Goal: Task Accomplishment & Management: Manage account settings

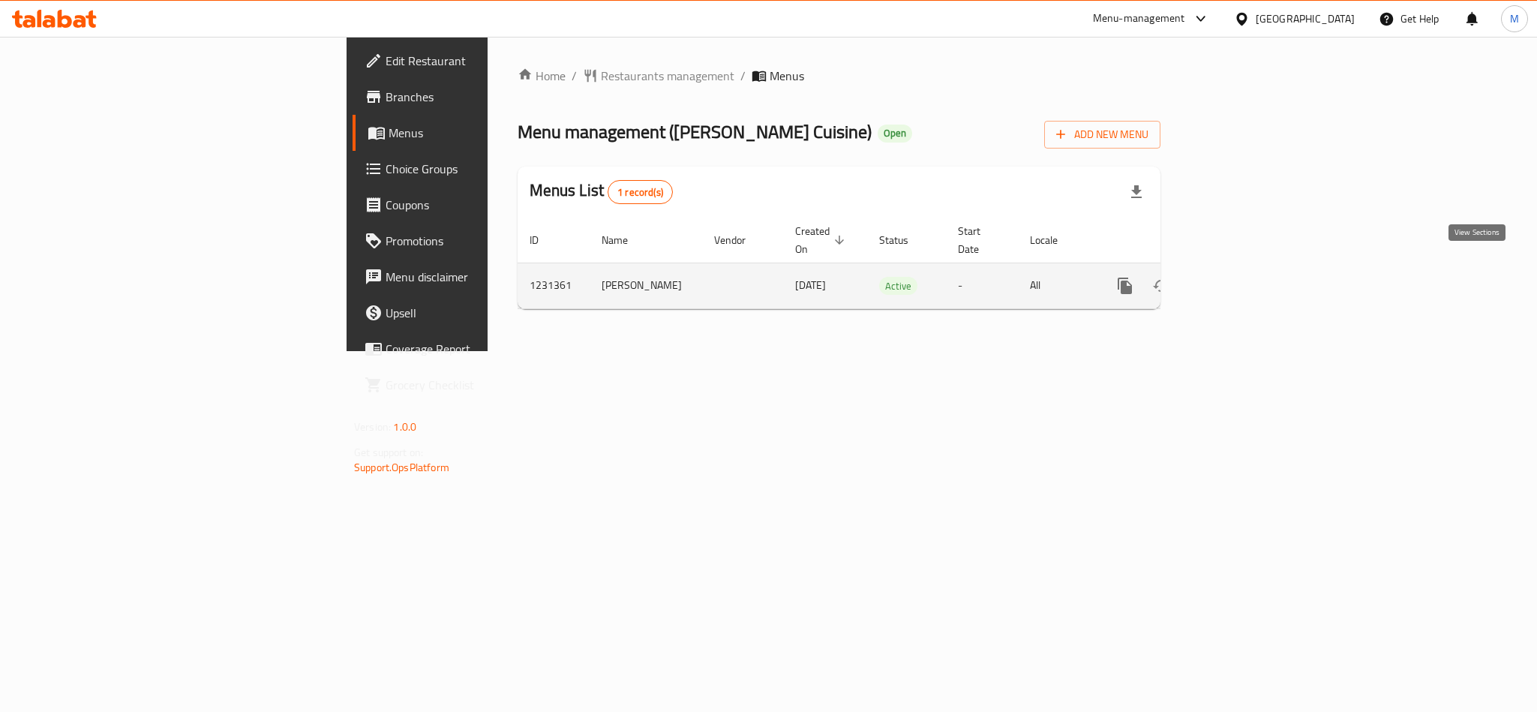
click at [1242, 277] on icon "enhanced table" at bounding box center [1233, 286] width 18 height 18
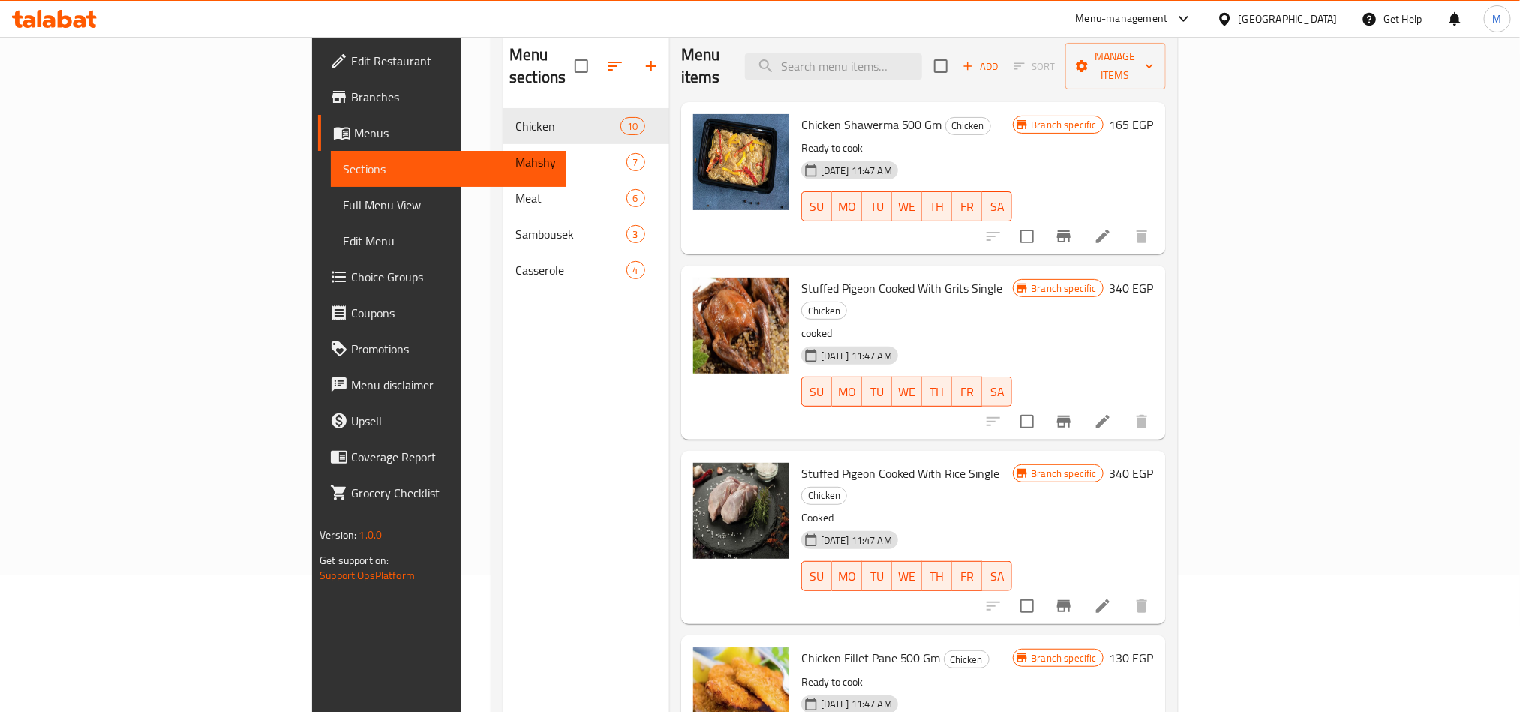
scroll to position [98, 0]
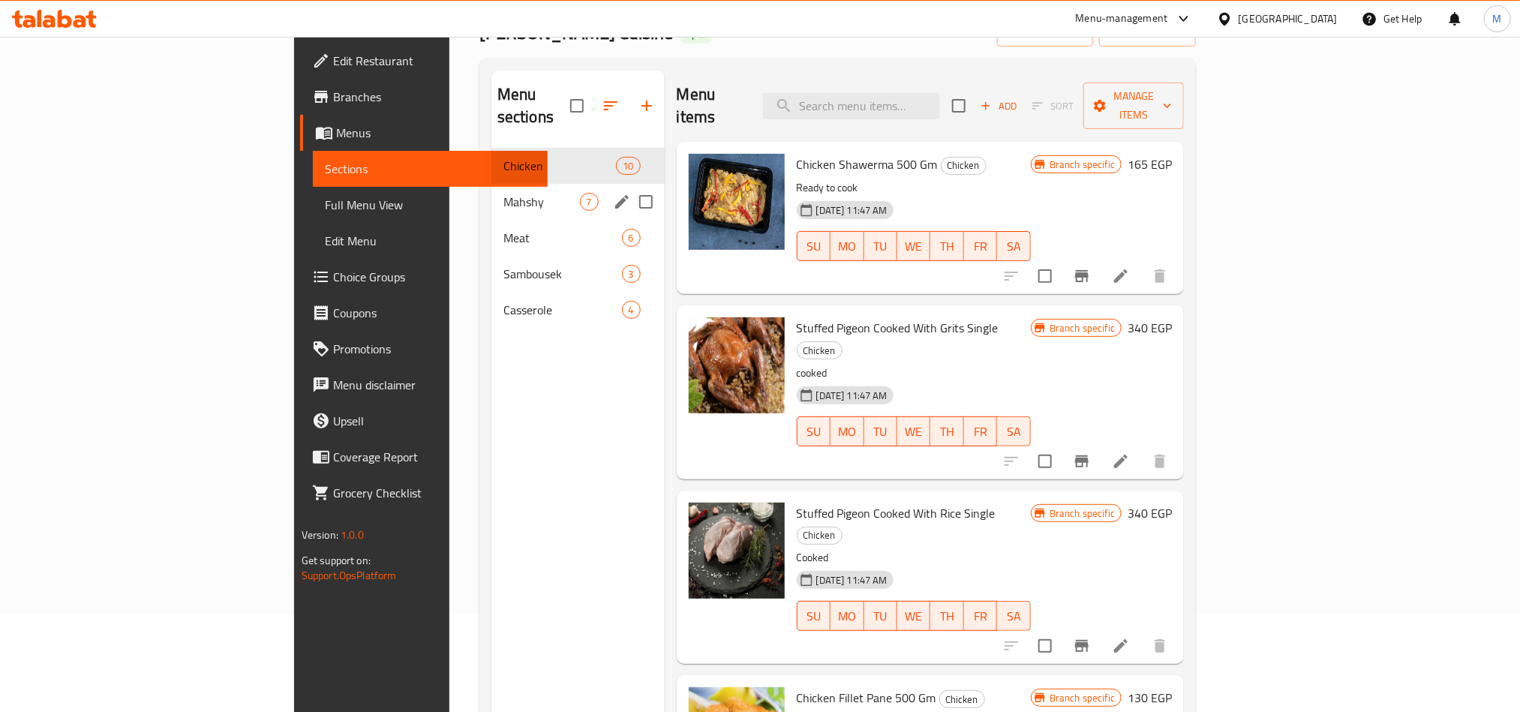
click at [491, 189] on div "Mahshy 7" at bounding box center [577, 202] width 173 height 36
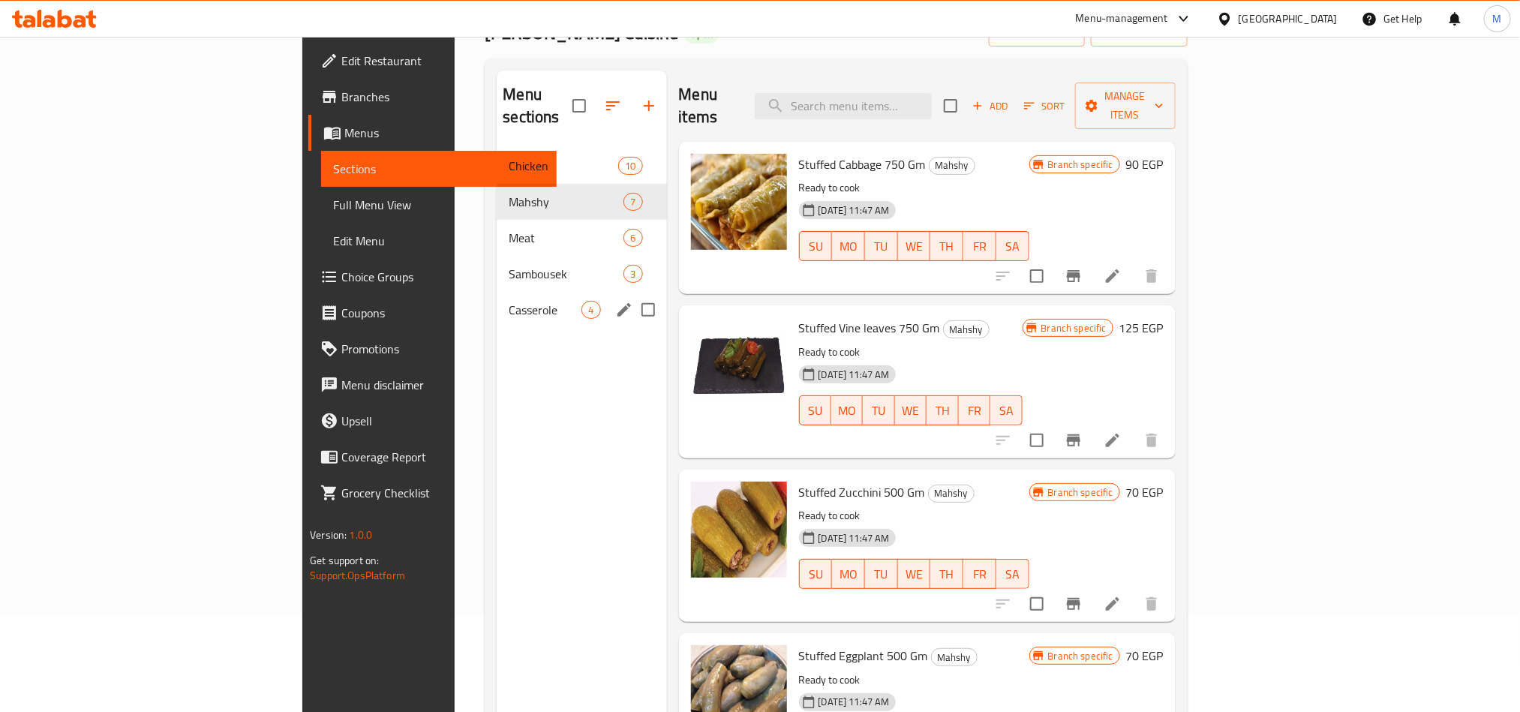
scroll to position [210, 0]
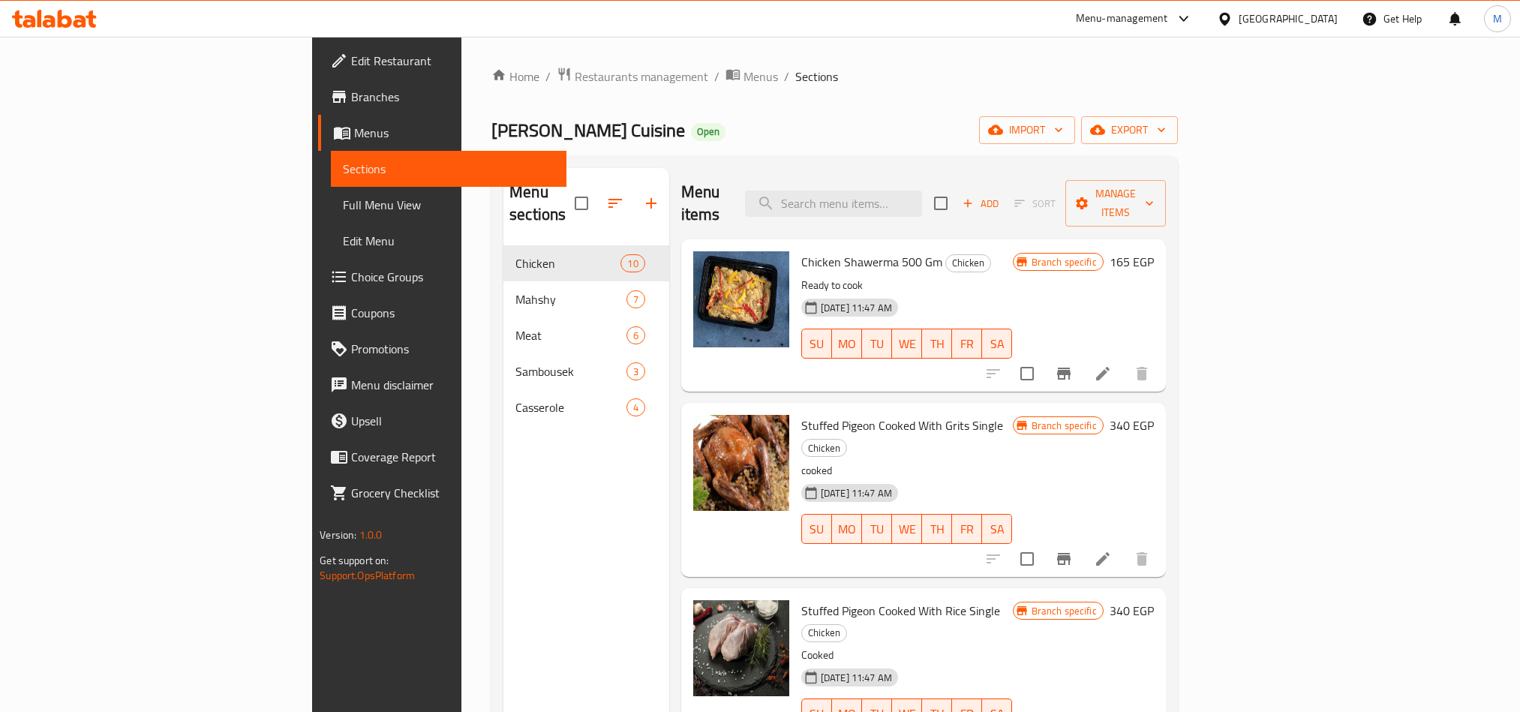
scroll to position [98, 0]
